Goal: Book appointment/travel/reservation

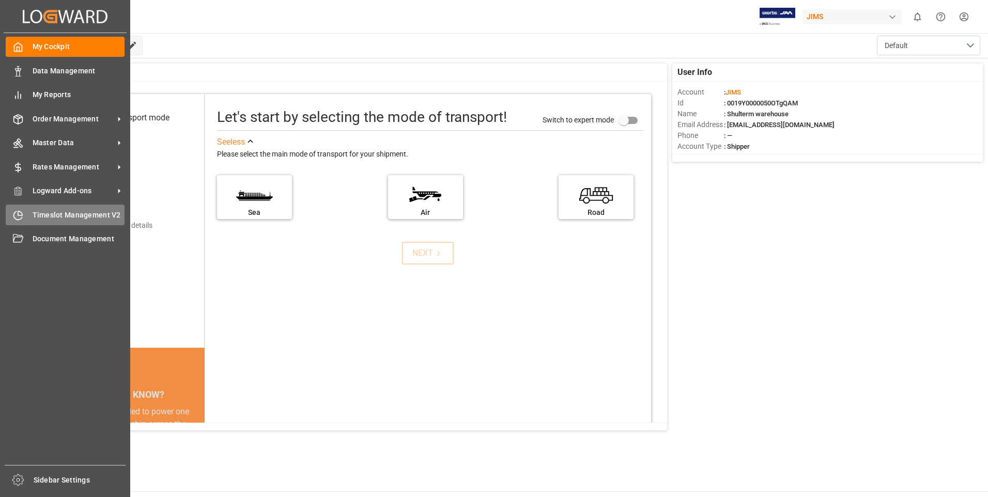
click at [22, 213] on icon at bounding box center [20, 213] width 4 height 4
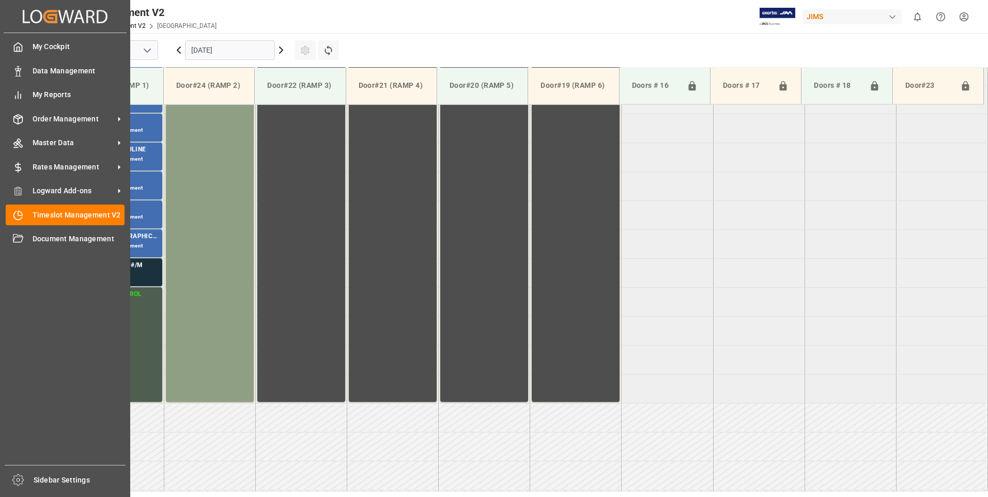
scroll to position [399, 0]
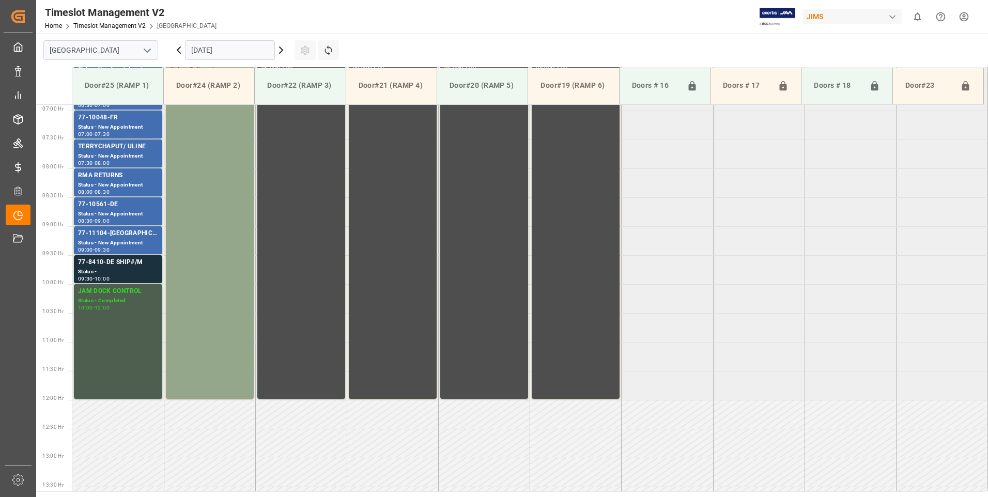
click at [234, 47] on input "[DATE]" at bounding box center [230, 50] width 90 height 20
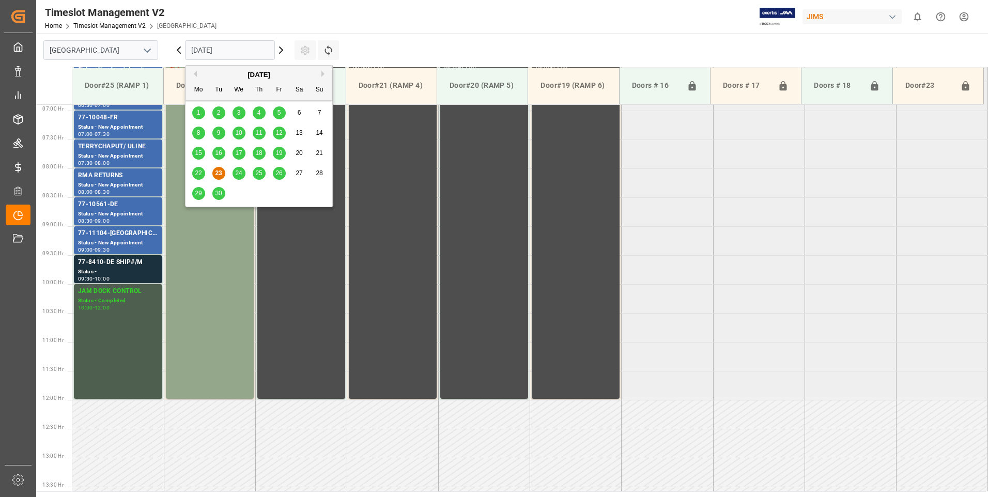
click at [235, 173] on span "24" at bounding box center [238, 173] width 7 height 7
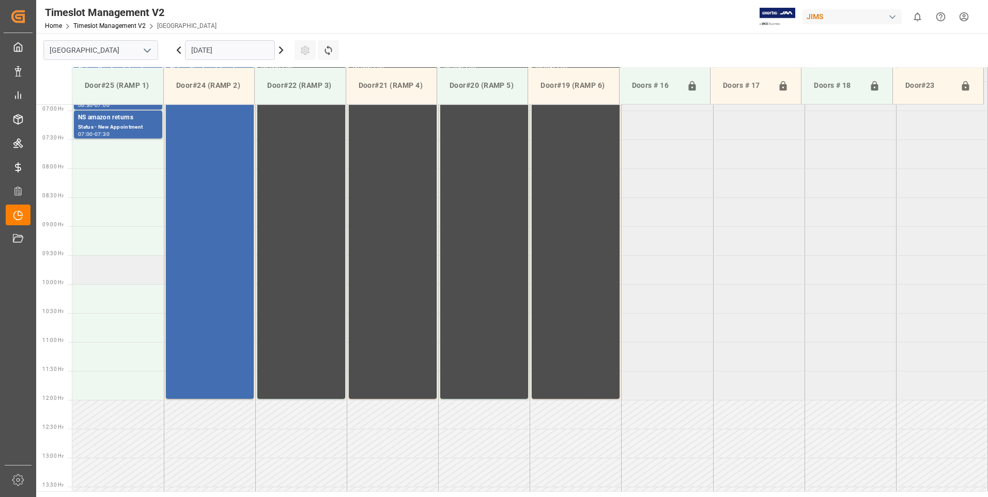
click at [91, 279] on td at bounding box center [117, 269] width 91 height 29
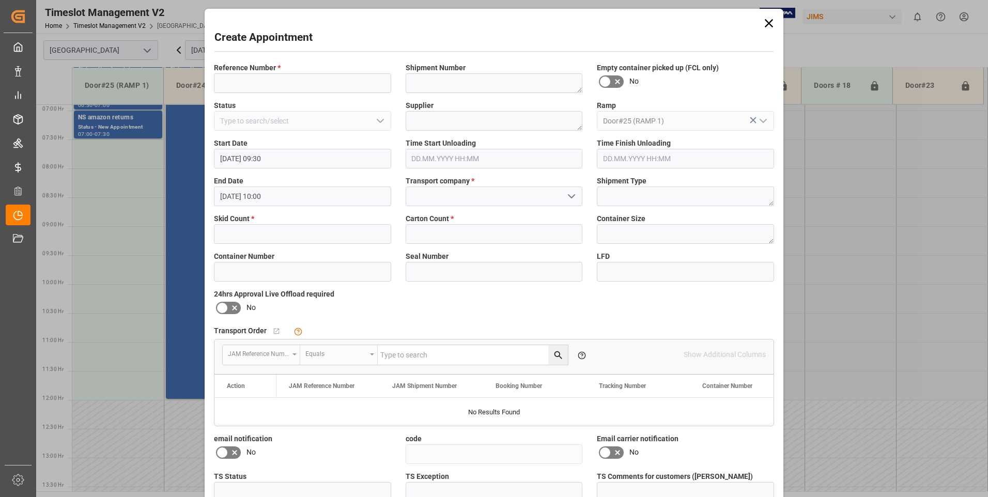
type input "[DATE] 09:30"
type input "[DATE] 10:00"
click at [264, 83] on input at bounding box center [302, 83] width 177 height 20
type input "77-10128-th"
click at [269, 231] on input "text" at bounding box center [302, 234] width 177 height 20
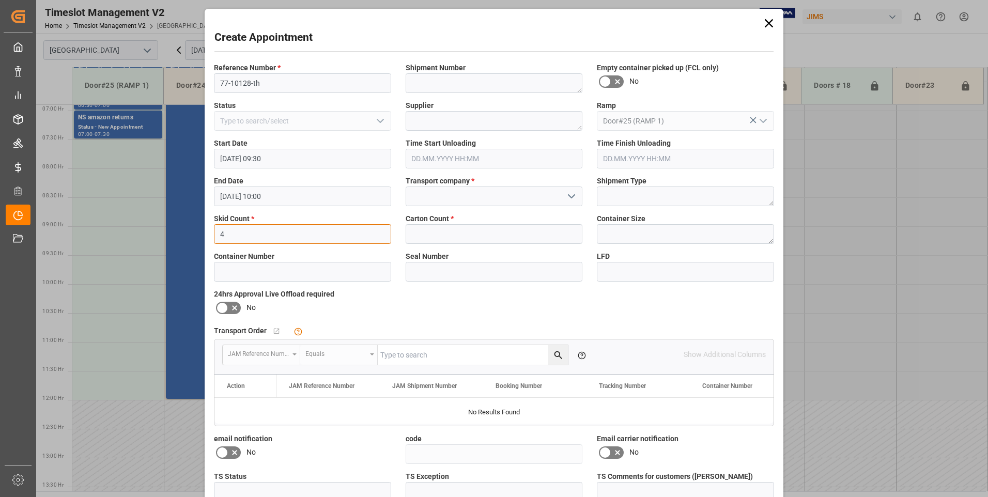
type input "4"
click at [423, 200] on input at bounding box center [494, 197] width 177 height 20
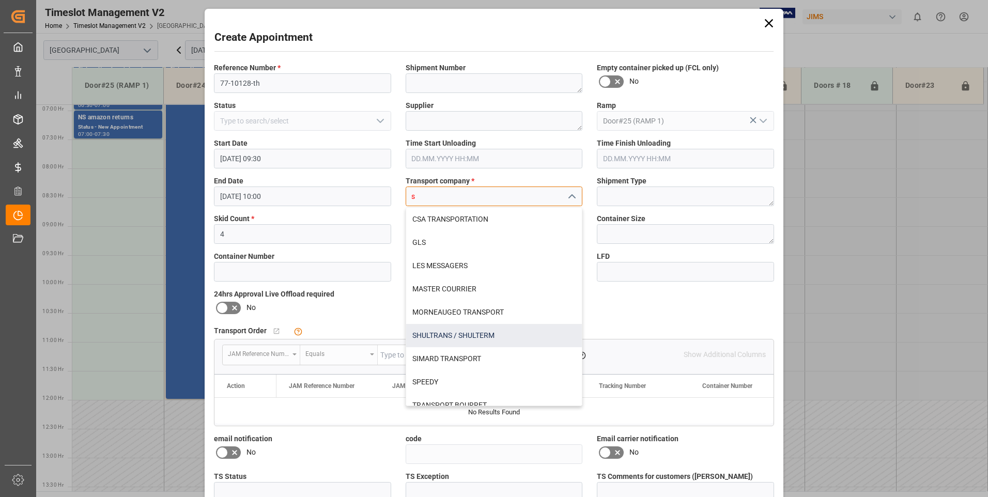
click at [436, 333] on div "SHULTRANS / SHULTERM" at bounding box center [494, 335] width 176 height 23
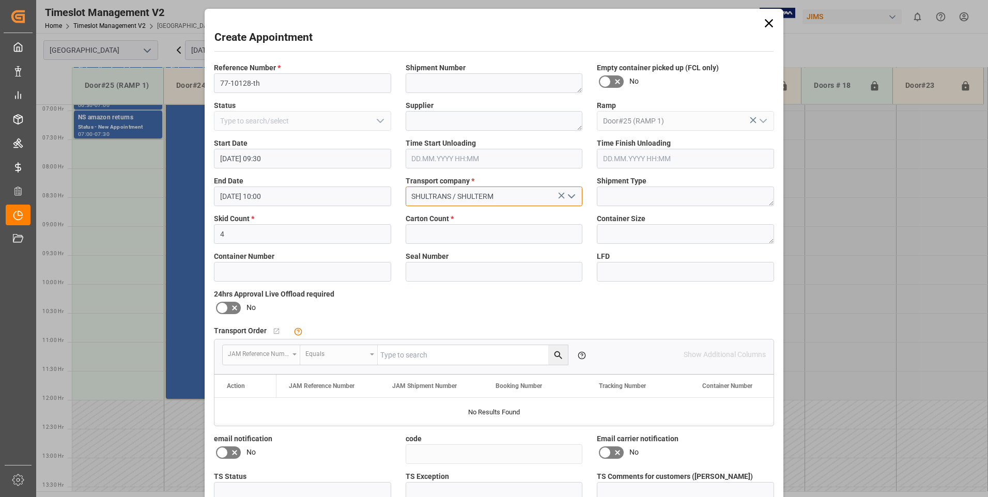
type input "SHULTRANS / SHULTERM"
click at [434, 231] on input "text" at bounding box center [494, 234] width 177 height 20
drag, startPoint x: 434, startPoint y: 231, endPoint x: 317, endPoint y: 219, distance: 117.5
click at [344, 221] on div "Reference Number * 77-10128-th Shipment Number Empty container picked up (FCL o…" at bounding box center [494, 301] width 575 height 484
type input "156"
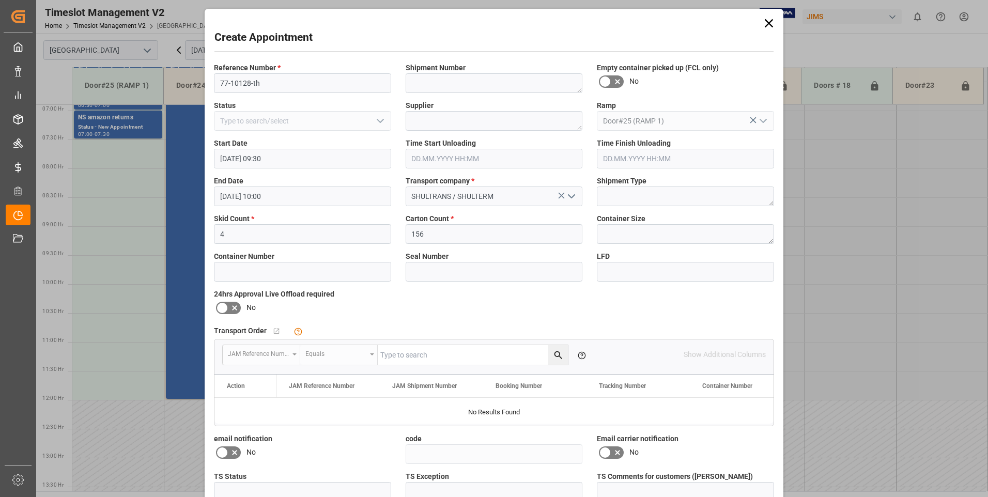
click at [223, 304] on icon at bounding box center [222, 308] width 12 height 12
click at [0, 0] on input "checkbox" at bounding box center [0, 0] width 0 height 0
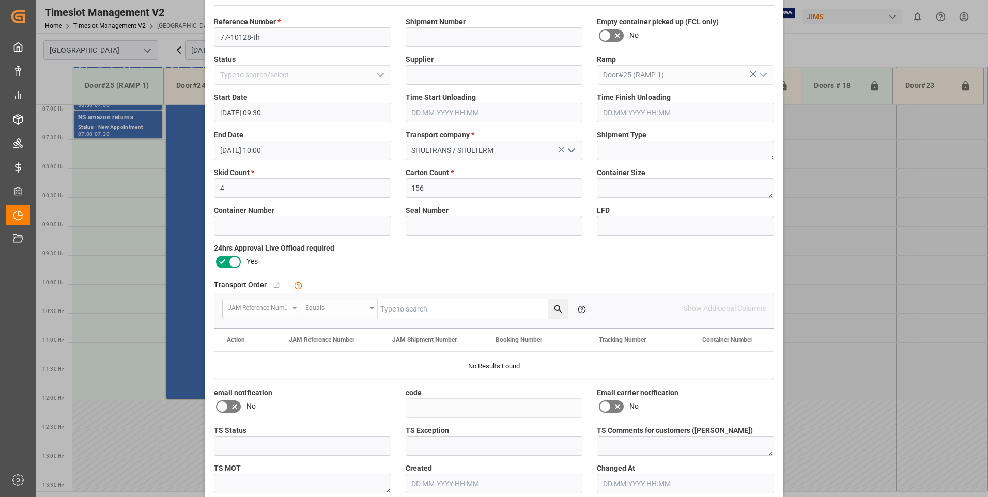
scroll to position [95, 0]
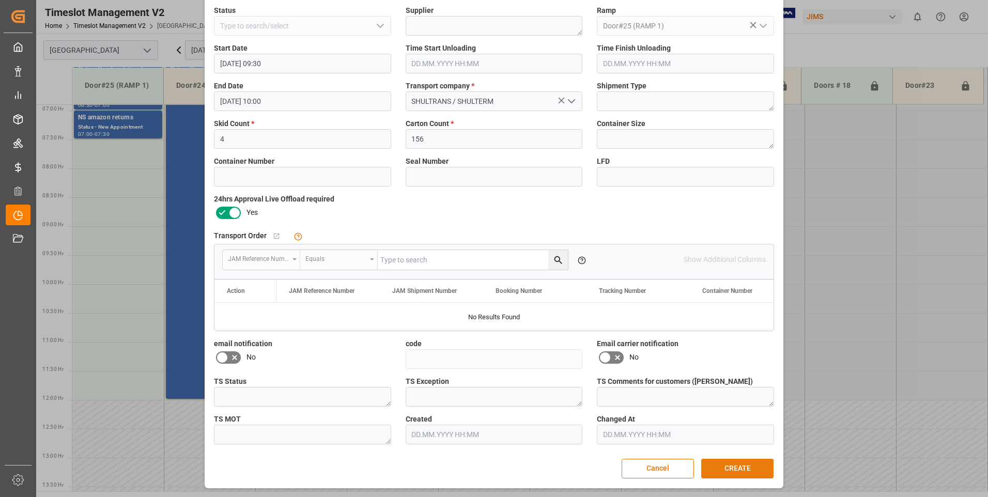
click at [722, 467] on button "CREATE" at bounding box center [737, 469] width 72 height 20
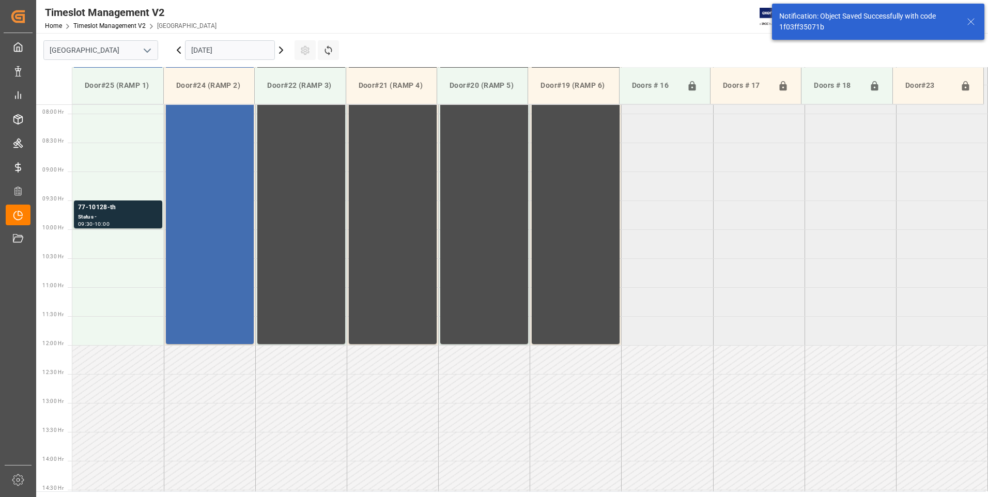
scroll to position [457, 0]
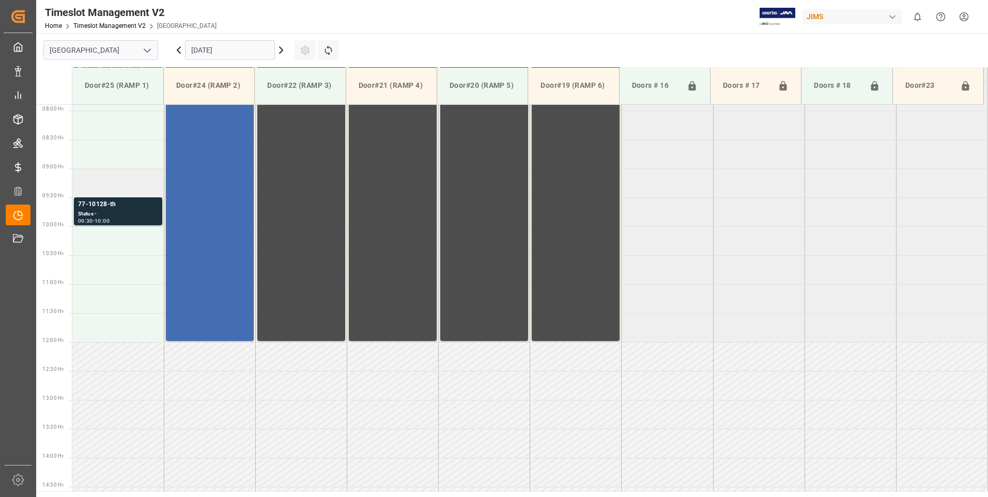
click at [112, 182] on td at bounding box center [117, 183] width 91 height 29
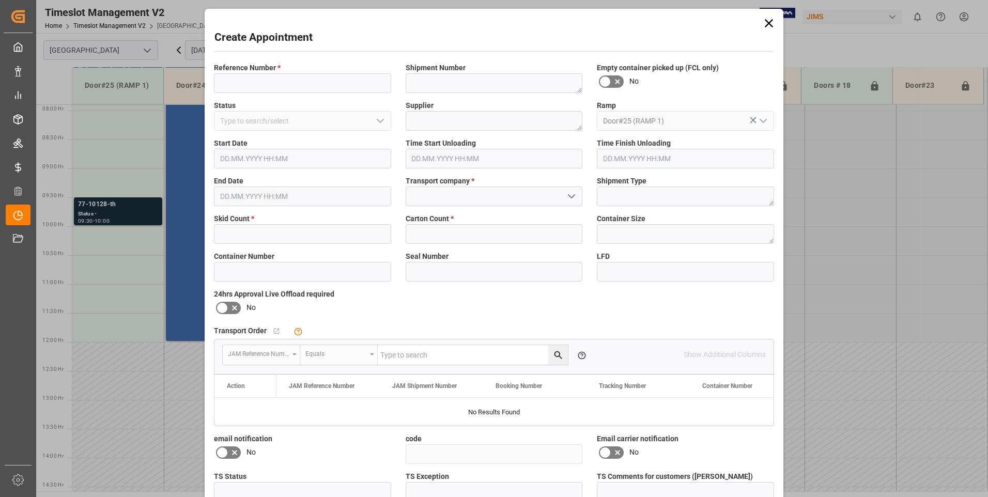
type input "[DATE] 09:00"
type input "[DATE] 09:30"
click at [257, 84] on input at bounding box center [302, 83] width 177 height 20
type input "77-9964-JP"
click at [264, 236] on input "text" at bounding box center [302, 234] width 177 height 20
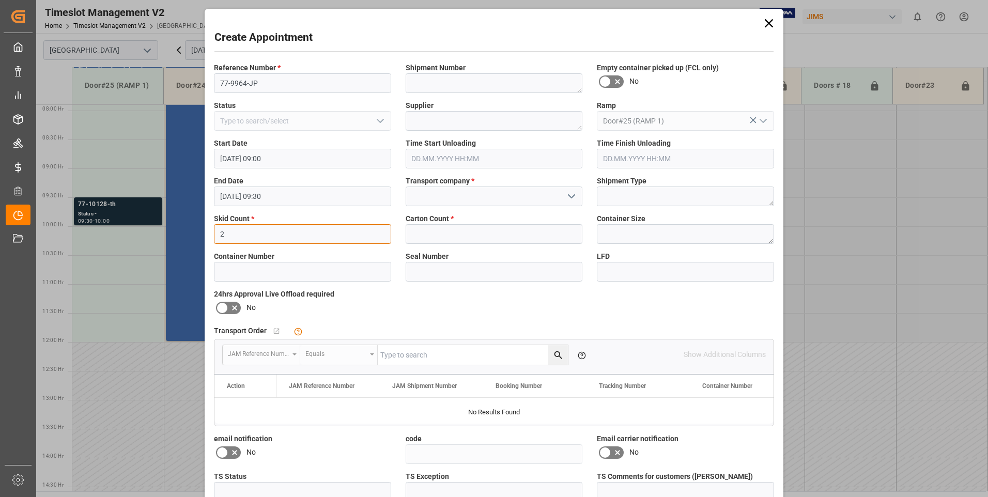
type input "2"
click at [424, 235] on input "text" at bounding box center [494, 234] width 177 height 20
type input "2"
click at [421, 190] on input at bounding box center [494, 197] width 177 height 20
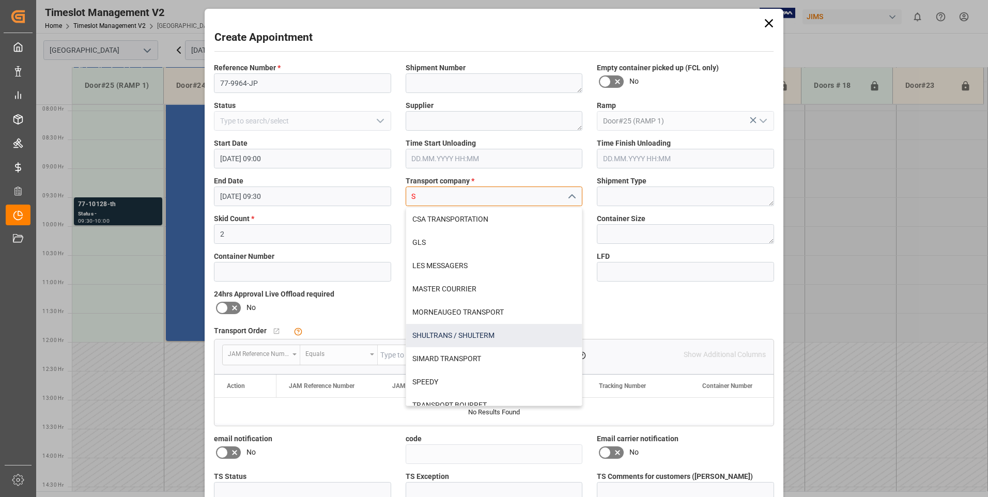
click at [441, 334] on div "SHULTRANS / SHULTERM" at bounding box center [494, 335] width 176 height 23
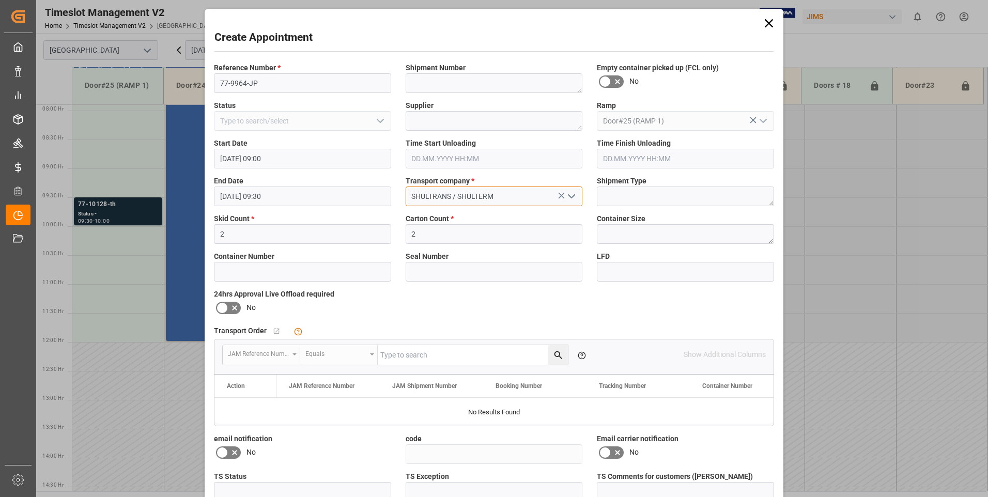
type input "SHULTRANS / SHULTERM"
click at [224, 306] on icon at bounding box center [222, 308] width 12 height 12
click at [0, 0] on input "checkbox" at bounding box center [0, 0] width 0 height 0
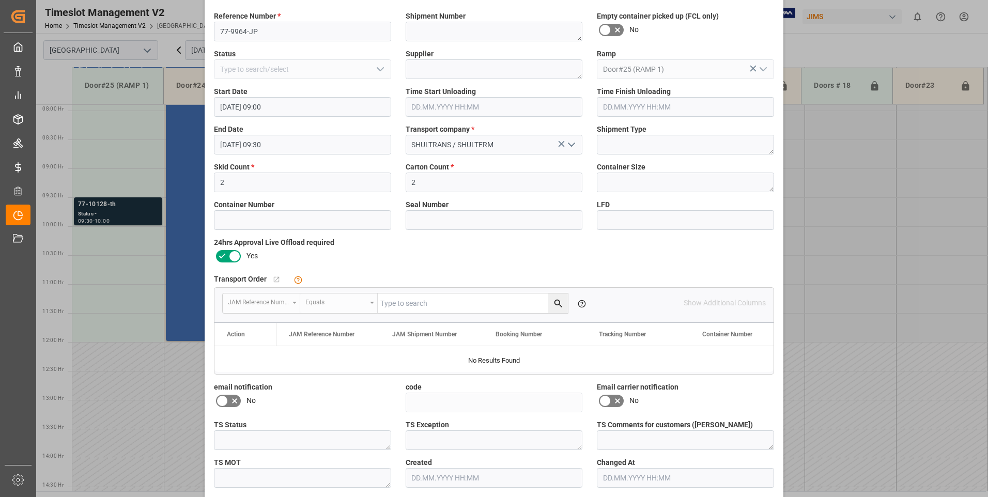
scroll to position [95, 0]
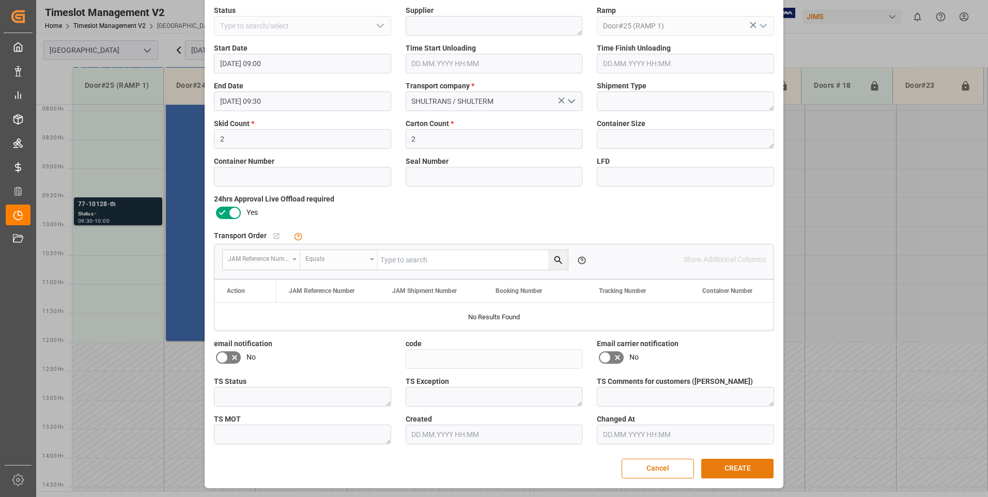
click at [736, 467] on button "CREATE" at bounding box center [737, 469] width 72 height 20
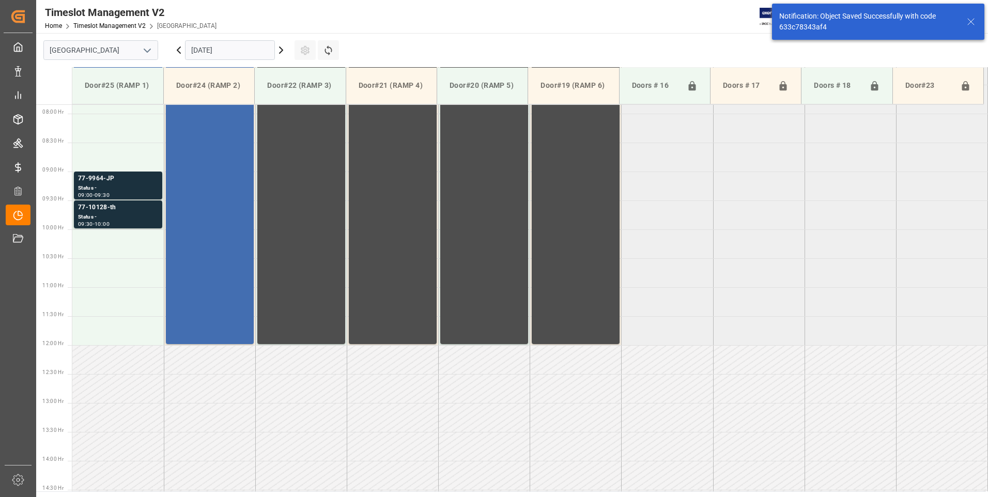
scroll to position [457, 0]
